Goal: Task Accomplishment & Management: Use online tool/utility

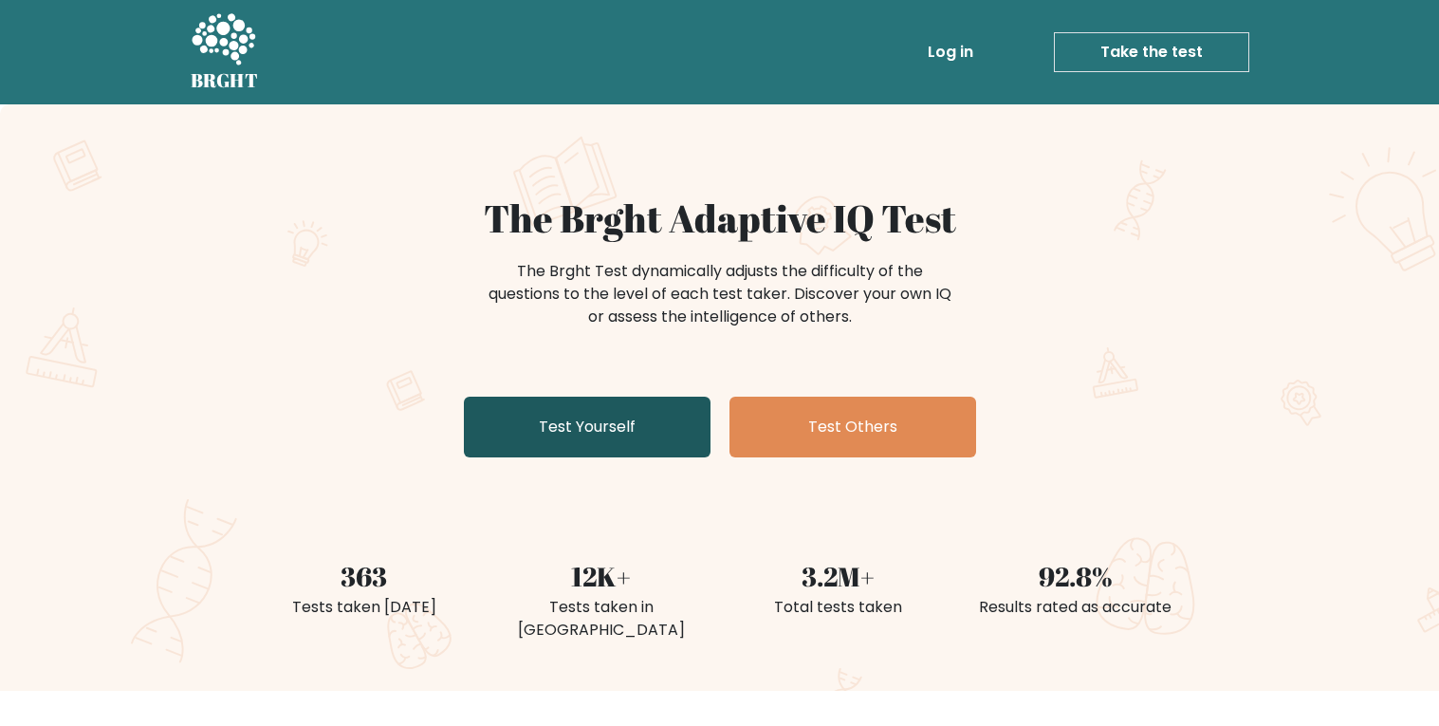
click at [614, 449] on link "Test Yourself" at bounding box center [587, 427] width 247 height 61
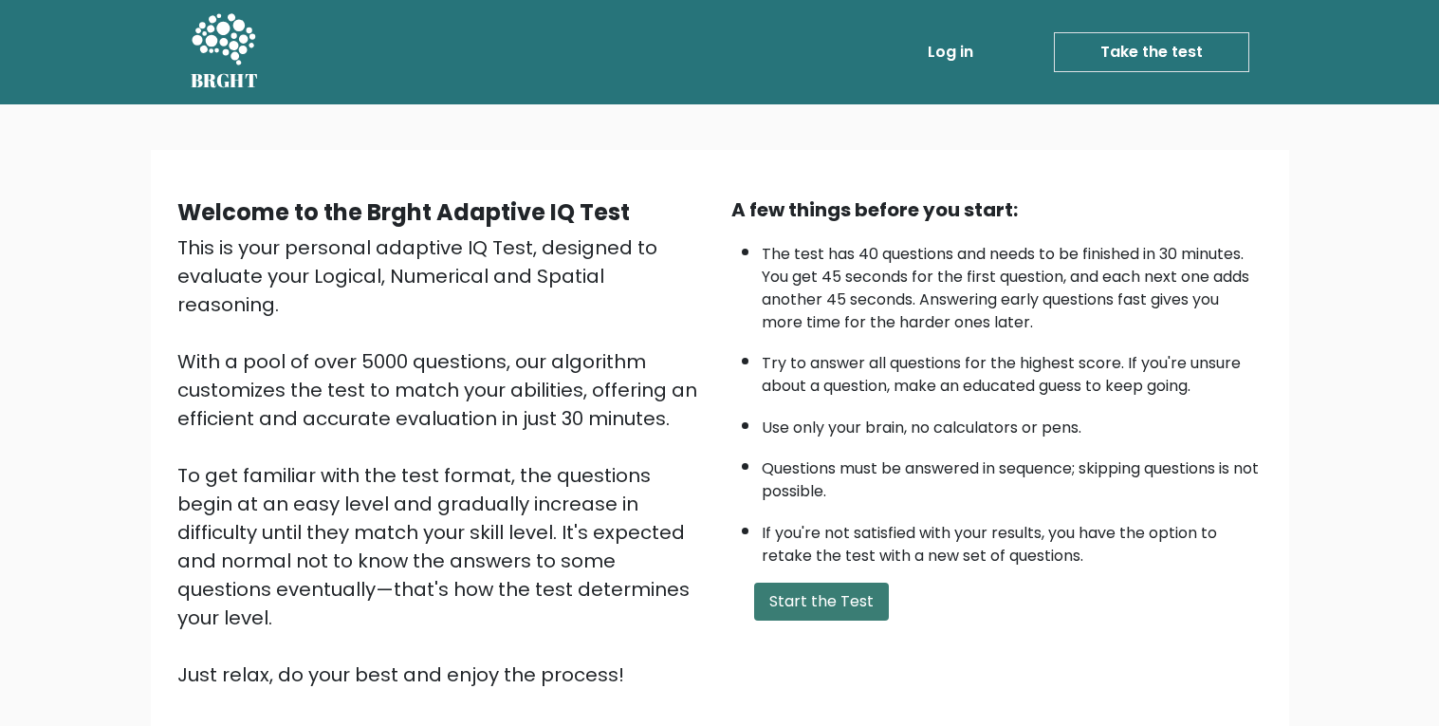
click at [817, 609] on button "Start the Test" at bounding box center [821, 602] width 135 height 38
